Goal: Book appointment/travel/reservation

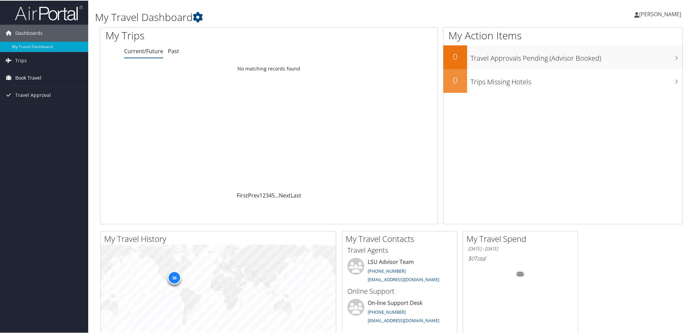
click at [35, 76] on span "Book Travel" at bounding box center [28, 77] width 26 height 17
click at [42, 99] on link "Book/Manage Online Trips" at bounding box center [44, 101] width 88 height 10
